Goal: Check status: Check status

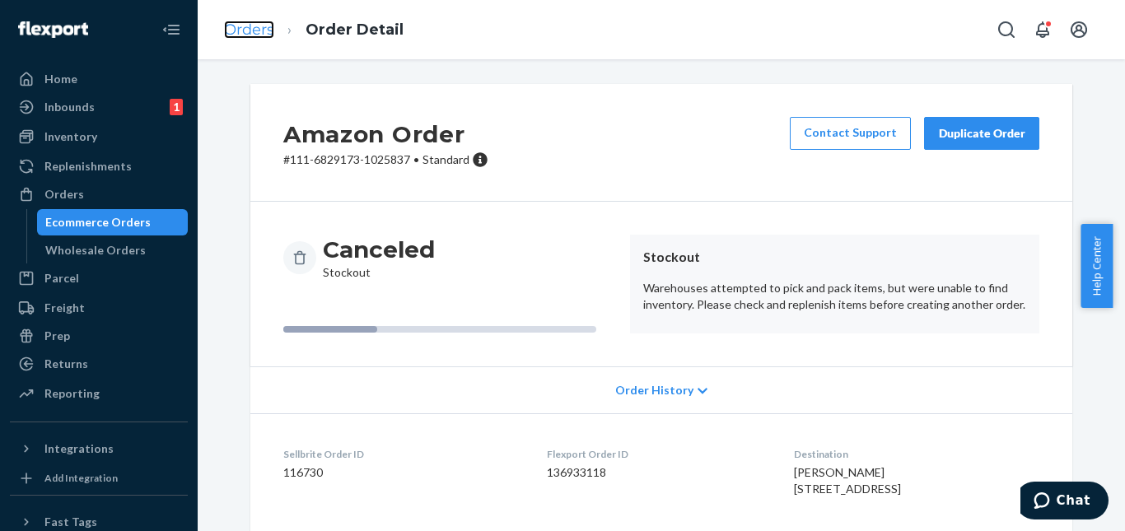
click at [250, 32] on link "Orders" at bounding box center [249, 30] width 50 height 18
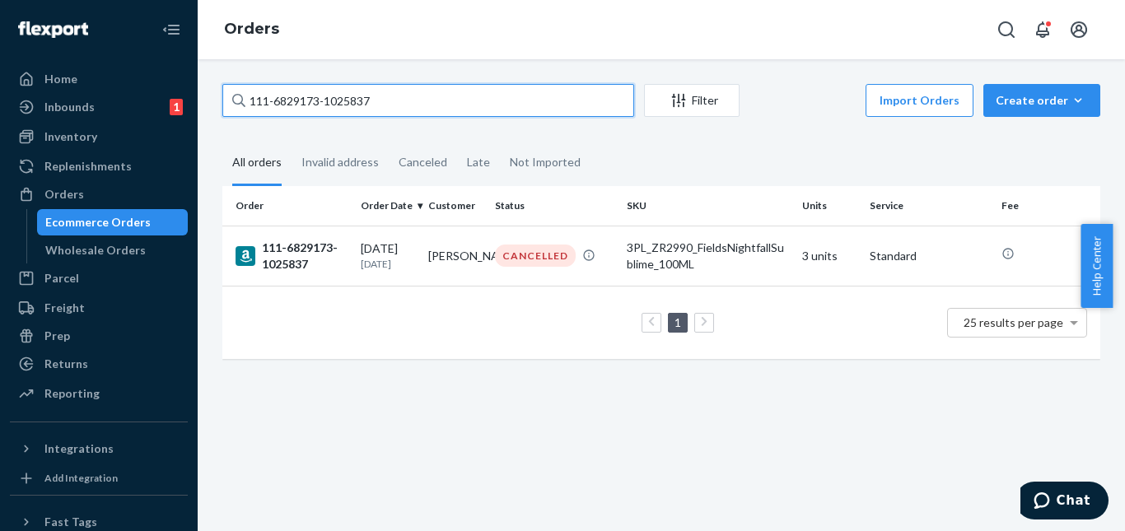
click at [403, 104] on input "111-6829173-1025837" at bounding box center [428, 100] width 412 height 33
paste input "4-3349438-4403458"
type input "114-3349438-4403458"
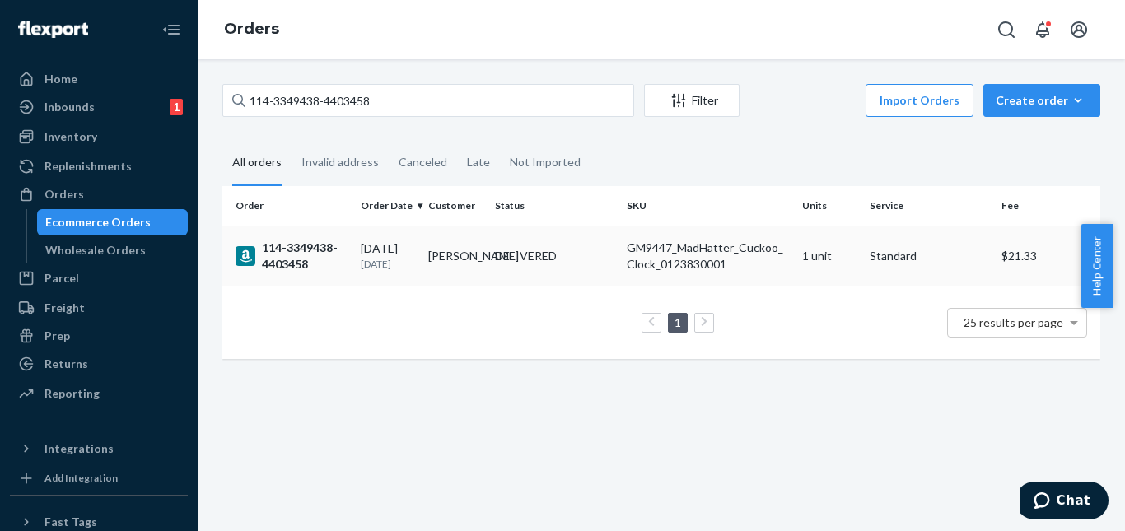
click at [555, 259] on div "DELIVERED" at bounding box center [526, 256] width 62 height 16
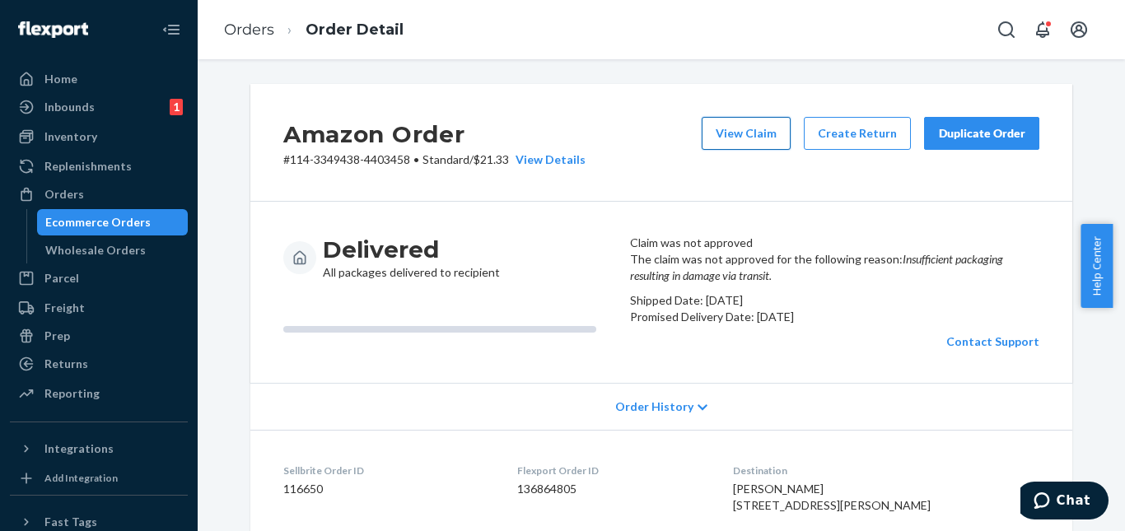
click at [747, 134] on button "View Claim" at bounding box center [746, 133] width 89 height 33
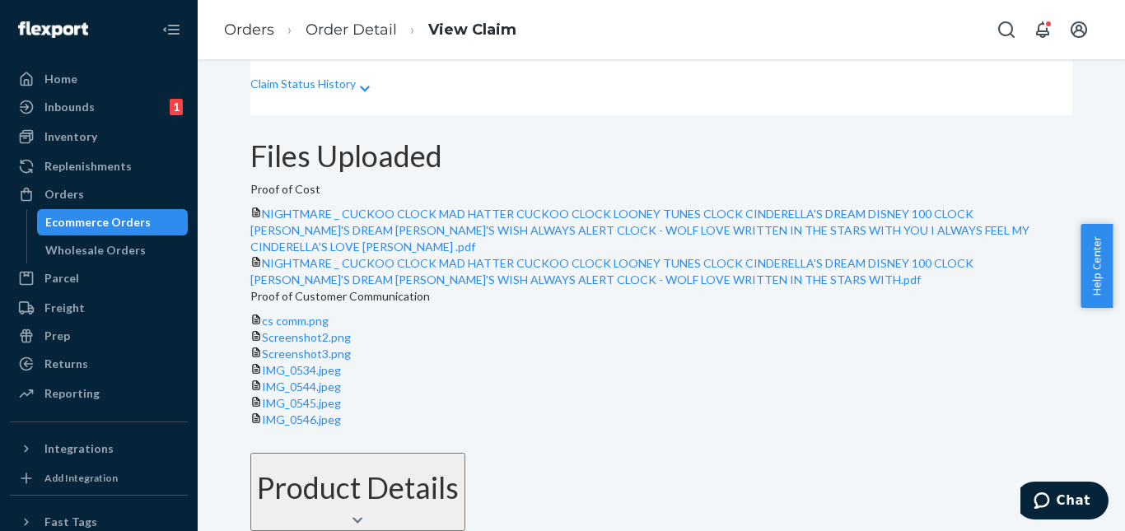
scroll to position [365, 0]
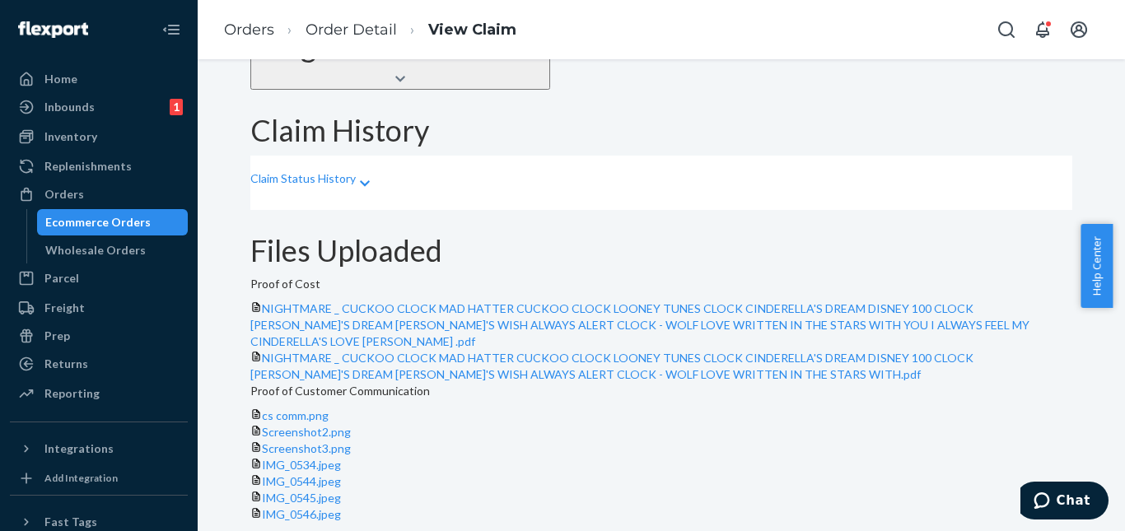
click at [386, 174] on div "Claim Status History" at bounding box center [661, 183] width 822 height 54
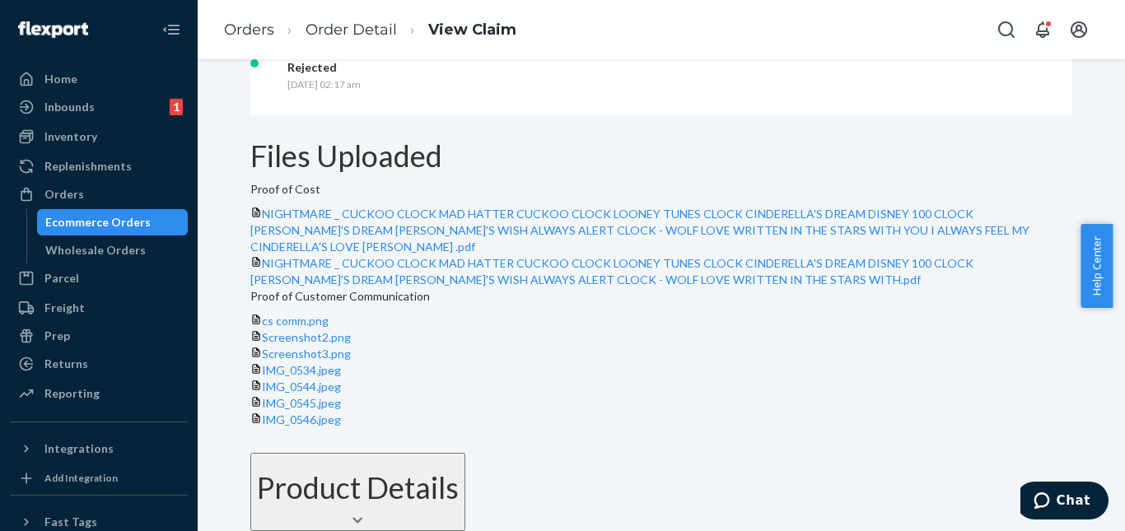
scroll to position [1001, 0]
click at [465, 453] on button "Product Details" at bounding box center [357, 492] width 215 height 79
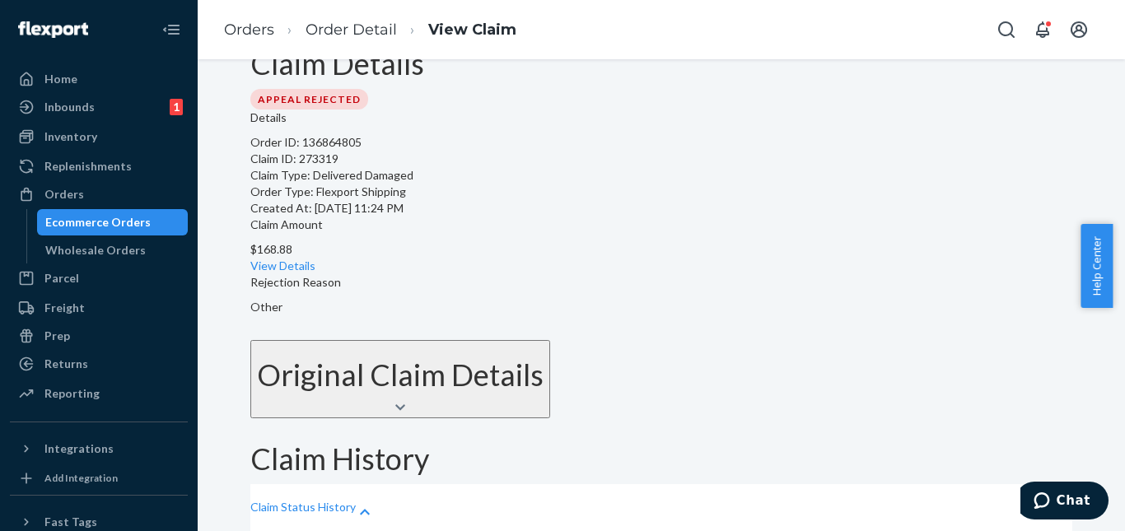
scroll to position [0, 0]
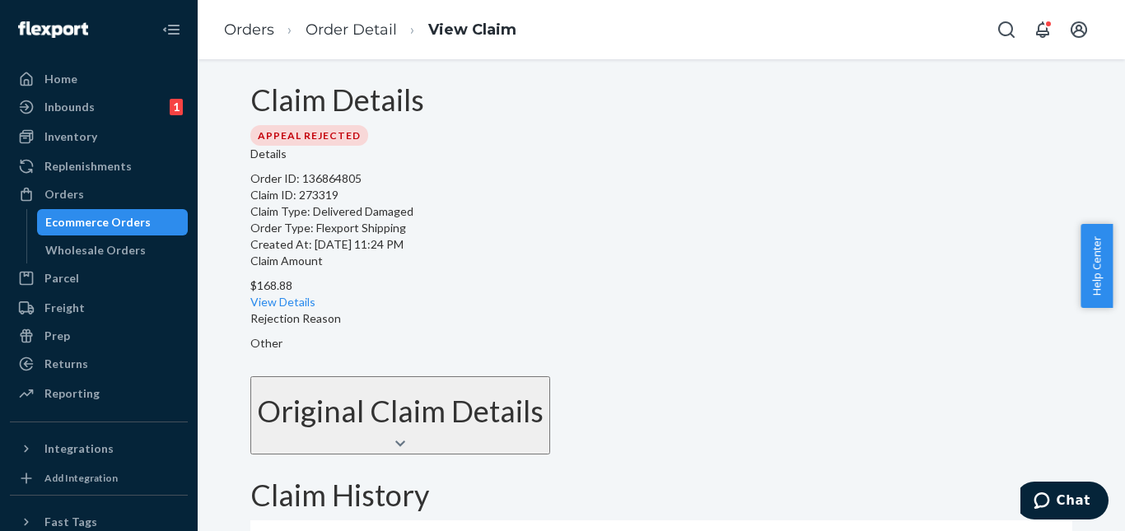
click at [377, 44] on ol "Orders Order Detail View Claim" at bounding box center [370, 30] width 319 height 49
click at [377, 37] on link "Order Detail" at bounding box center [351, 30] width 91 height 18
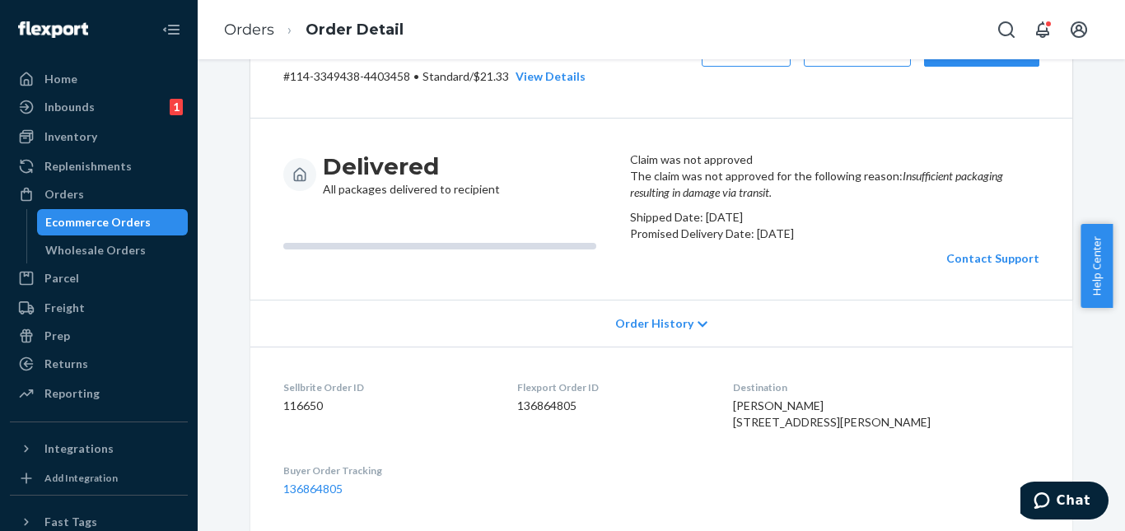
scroll to position [165, 0]
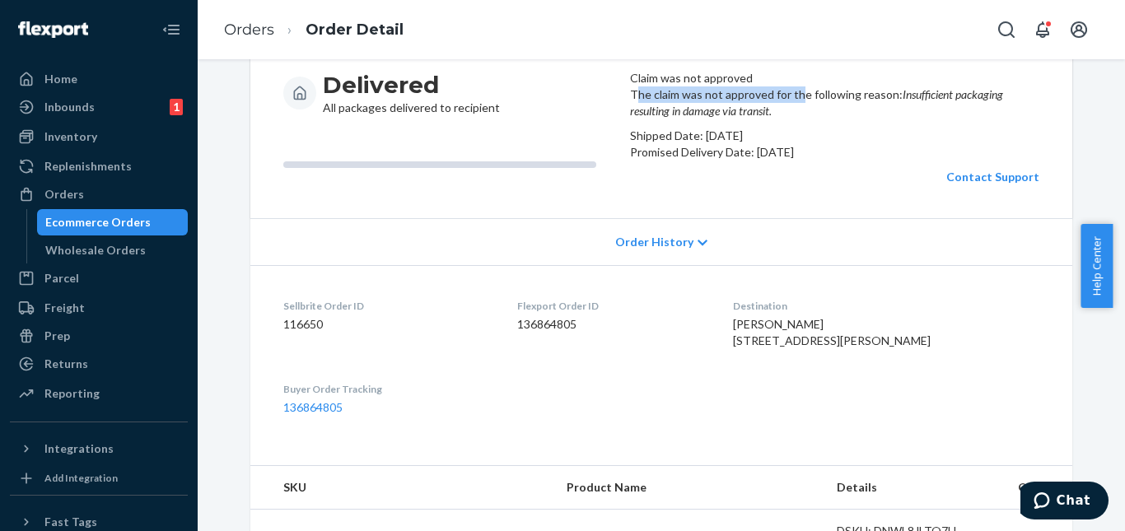
drag, startPoint x: 647, startPoint y: 139, endPoint x: 808, endPoint y: 145, distance: 161.6
click at [808, 119] on p "The claim was not approved for the following reason: Insufficient packaging res…" at bounding box center [834, 103] width 409 height 33
click at [931, 119] on p "The claim was not approved for the following reason: Insufficient packaging res…" at bounding box center [834, 103] width 409 height 33
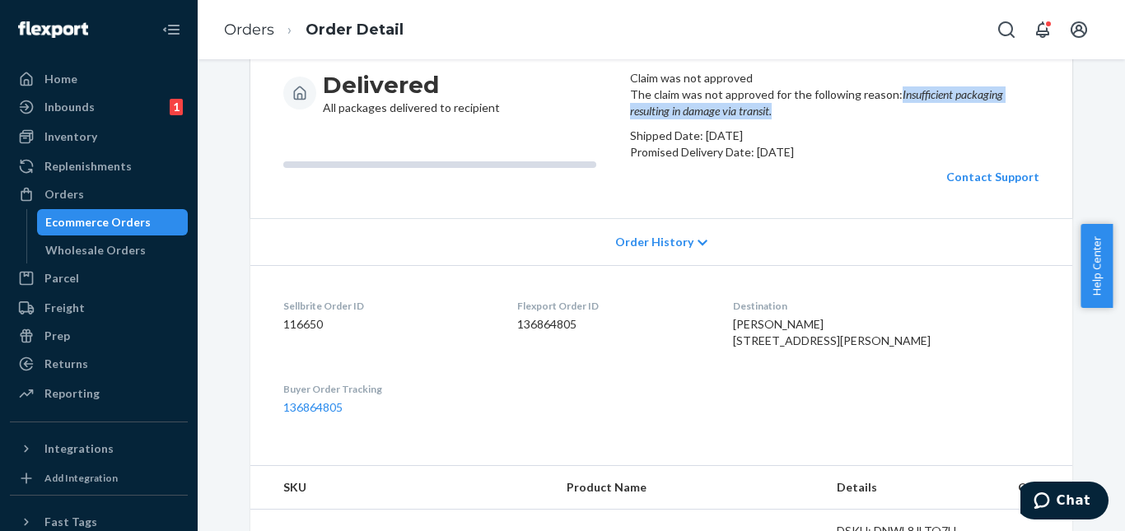
drag, startPoint x: 635, startPoint y: 167, endPoint x: 896, endPoint y: 173, distance: 261.2
click at [896, 173] on div "The claim was not approved for the following reason: Insufficient packaging res…" at bounding box center [834, 136] width 409 height 99
click at [938, 119] on p "The claim was not approved for the following reason: Insufficient packaging res…" at bounding box center [834, 103] width 409 height 33
click at [847, 118] on em "Insufficient packaging resulting in damage via transit." at bounding box center [816, 102] width 373 height 30
